Goal: Task Accomplishment & Management: Manage account settings

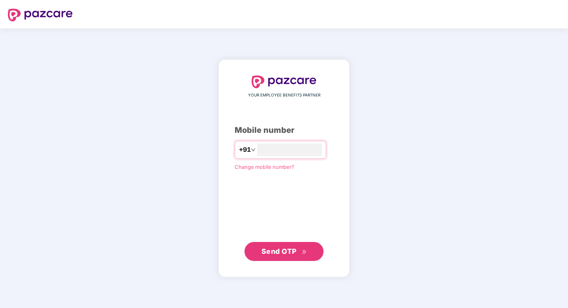
type input "**********"
click at [297, 247] on span "Send OTP" at bounding box center [284, 251] width 45 height 11
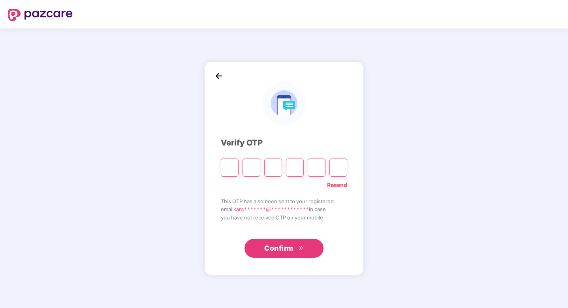
type input "*"
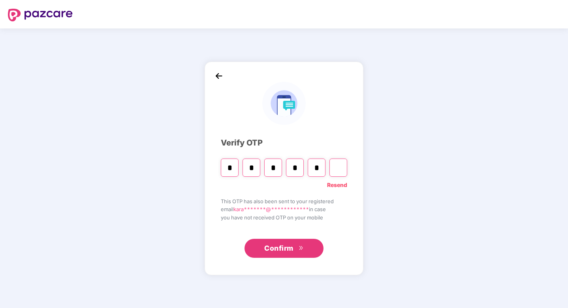
type input "*"
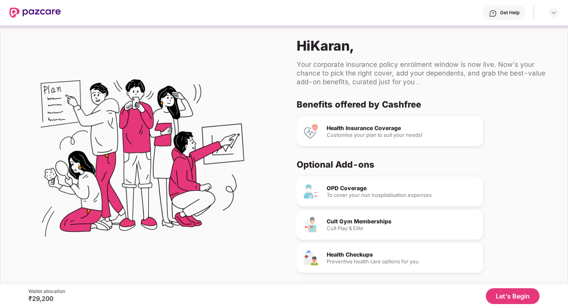
click at [498, 294] on button "Let's Begin" at bounding box center [513, 296] width 54 height 16
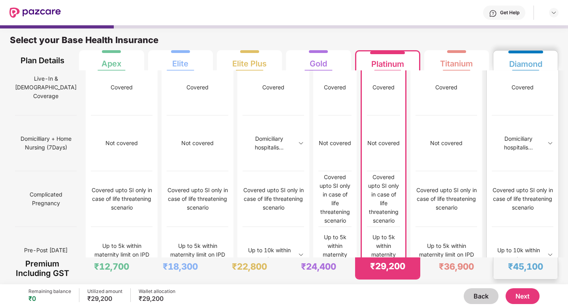
scroll to position [771, 0]
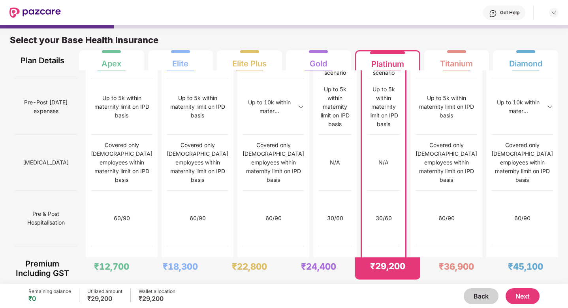
click at [514, 296] on button "Next" at bounding box center [523, 296] width 34 height 16
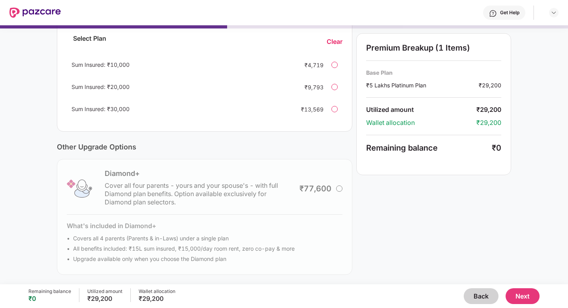
scroll to position [0, 0]
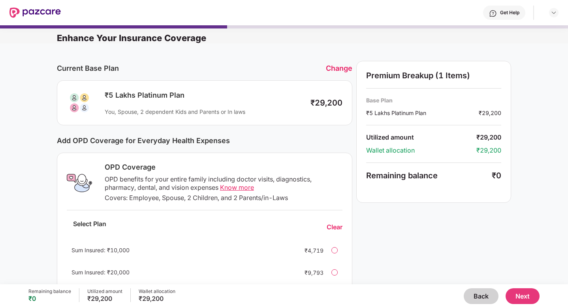
click at [334, 69] on div "Change" at bounding box center [339, 68] width 26 height 8
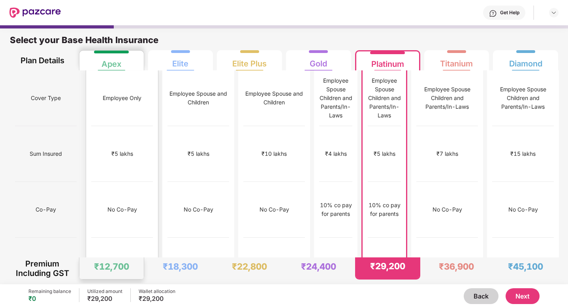
click at [115, 133] on div "₹5 lakhs" at bounding box center [122, 154] width 62 height 56
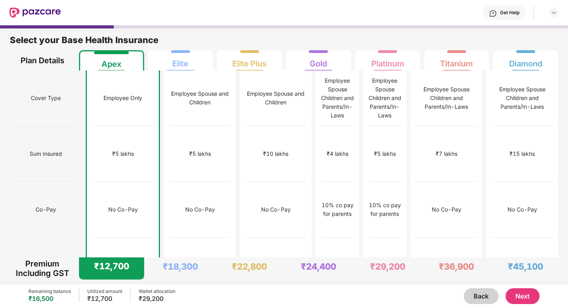
click at [513, 301] on button "Next" at bounding box center [523, 296] width 34 height 16
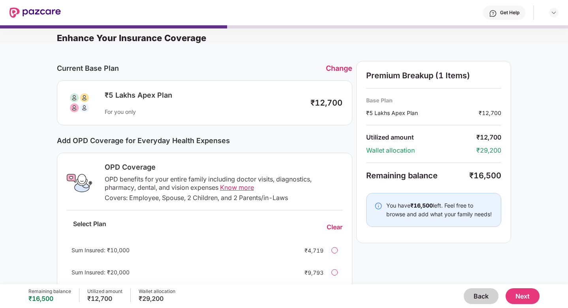
click at [343, 66] on div "Change" at bounding box center [339, 68] width 26 height 8
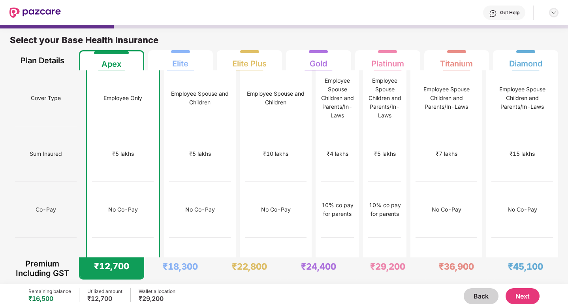
click at [553, 11] on img at bounding box center [554, 12] width 6 height 6
click at [504, 35] on div "Logout" at bounding box center [517, 31] width 103 height 15
